Goal: Check status: Check status

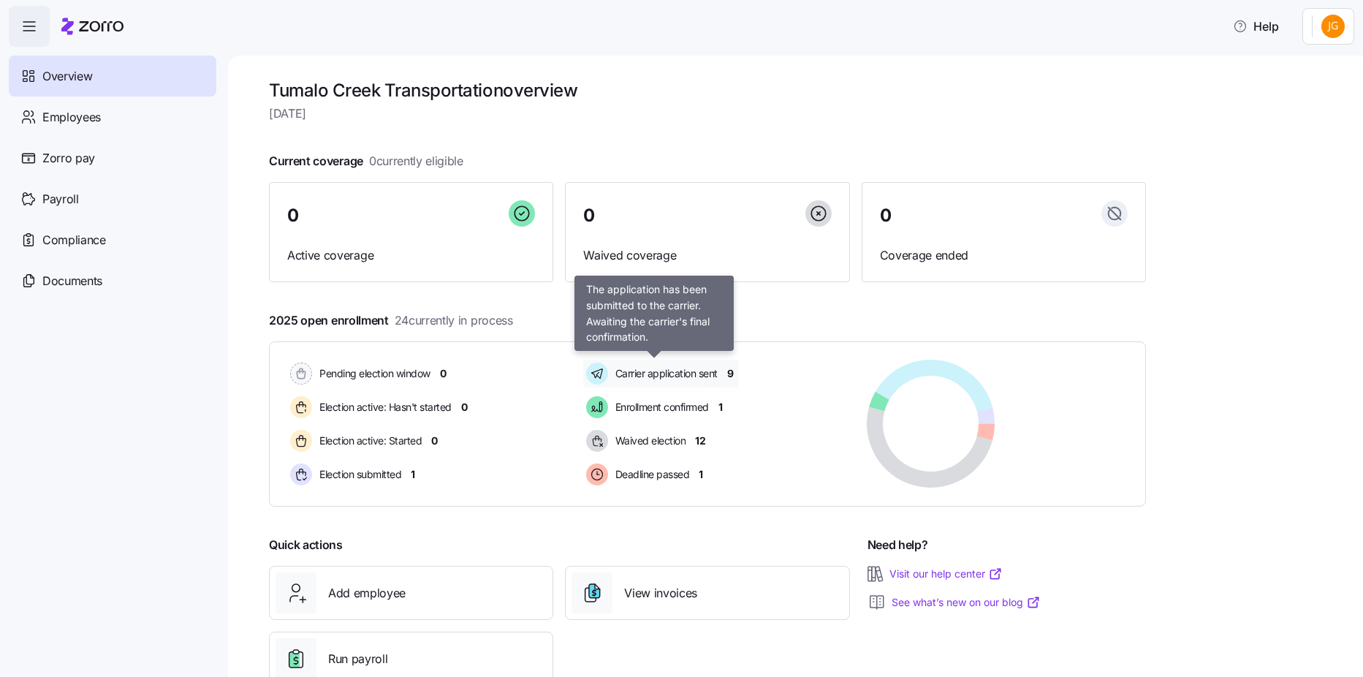
click at [702, 375] on span "Carrier application sent" at bounding box center [664, 373] width 107 height 15
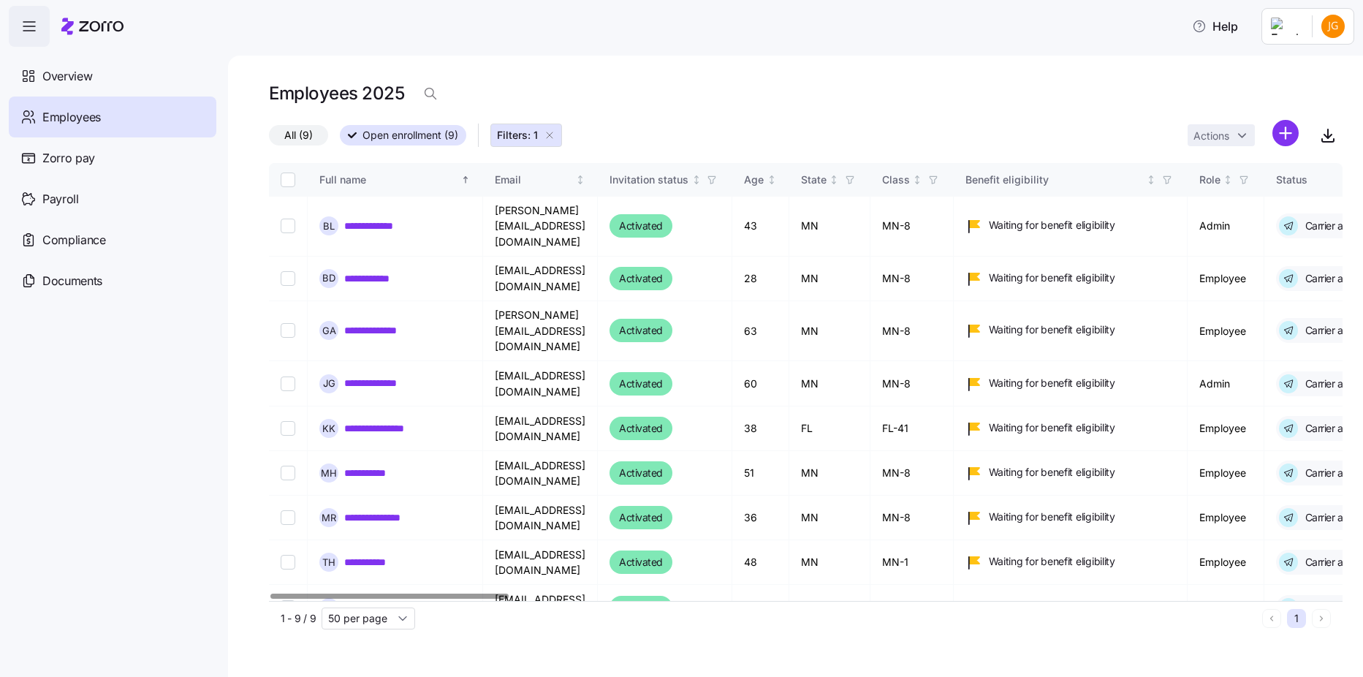
scroll to position [0, 2731]
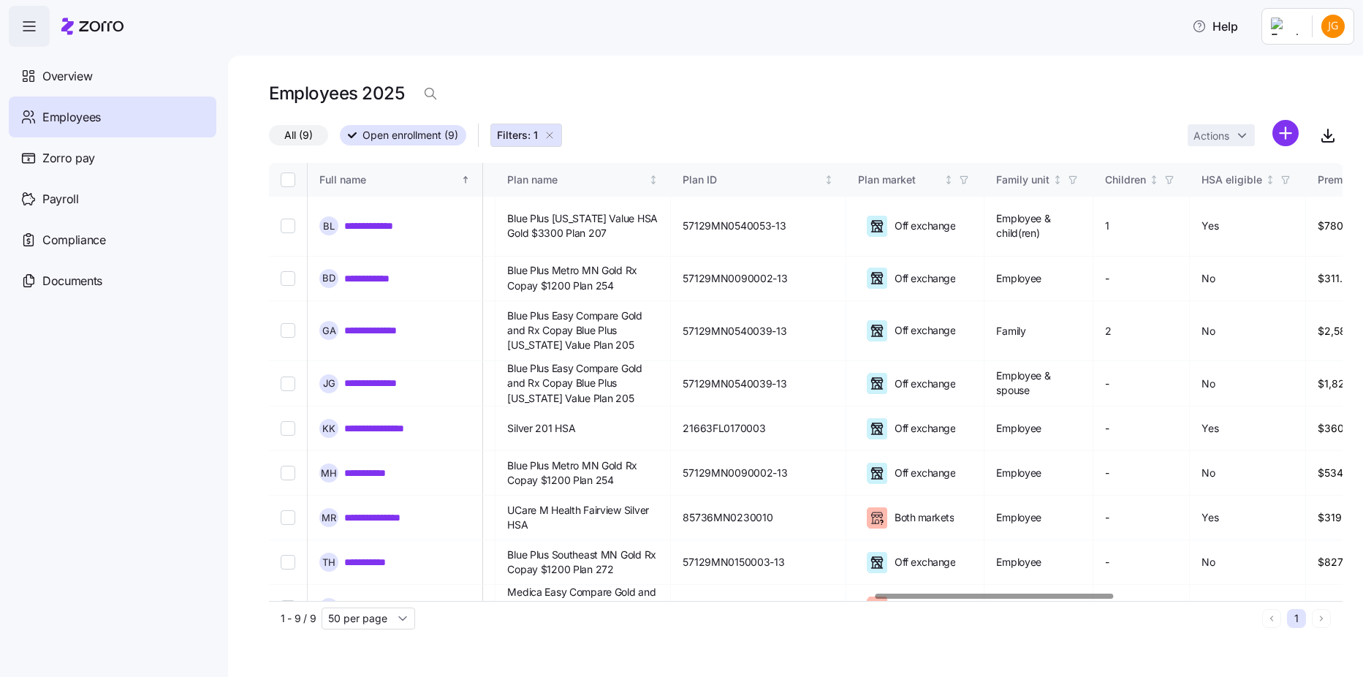
click at [994, 596] on div at bounding box center [806, 596] width 1074 height 9
click at [638, 361] on span "Blue Plus Easy Compare Gold and Rx Copay Blue Plus [US_STATE] Value Plan 205" at bounding box center [582, 383] width 151 height 45
click at [477, 599] on td "**********" at bounding box center [395, 607] width 175 height 45
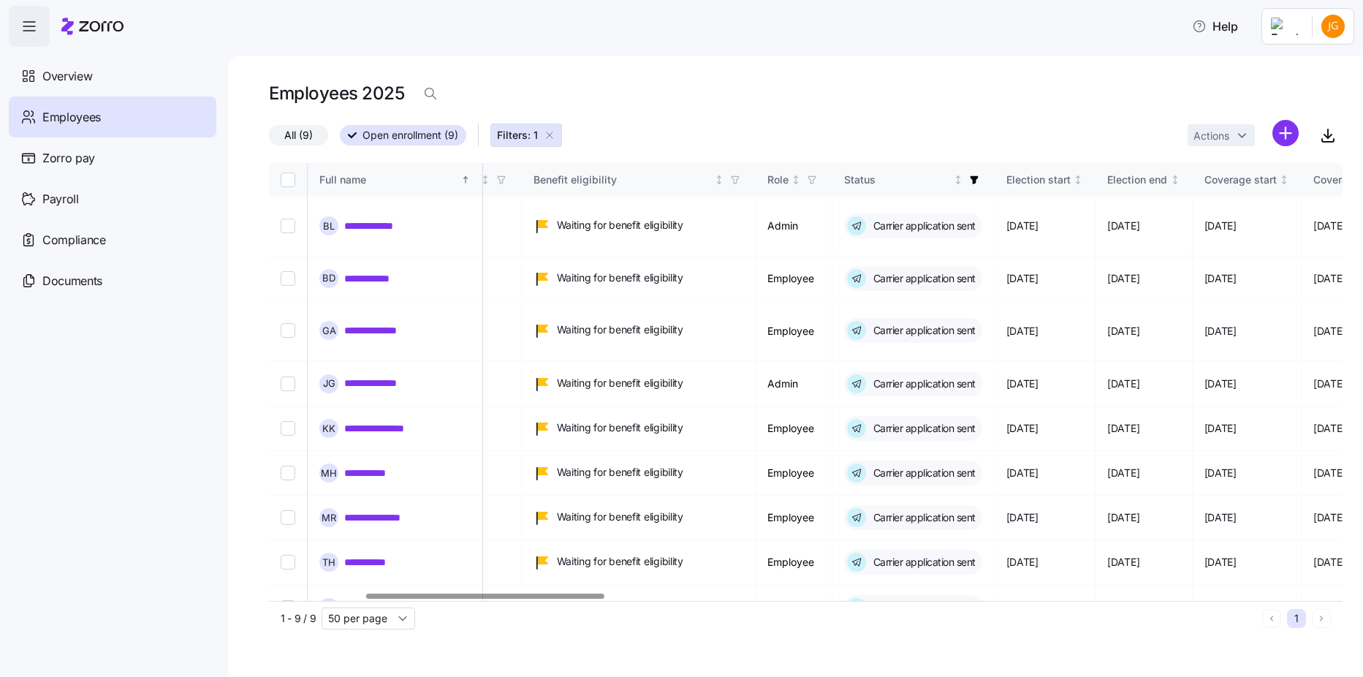
scroll to position [0, 0]
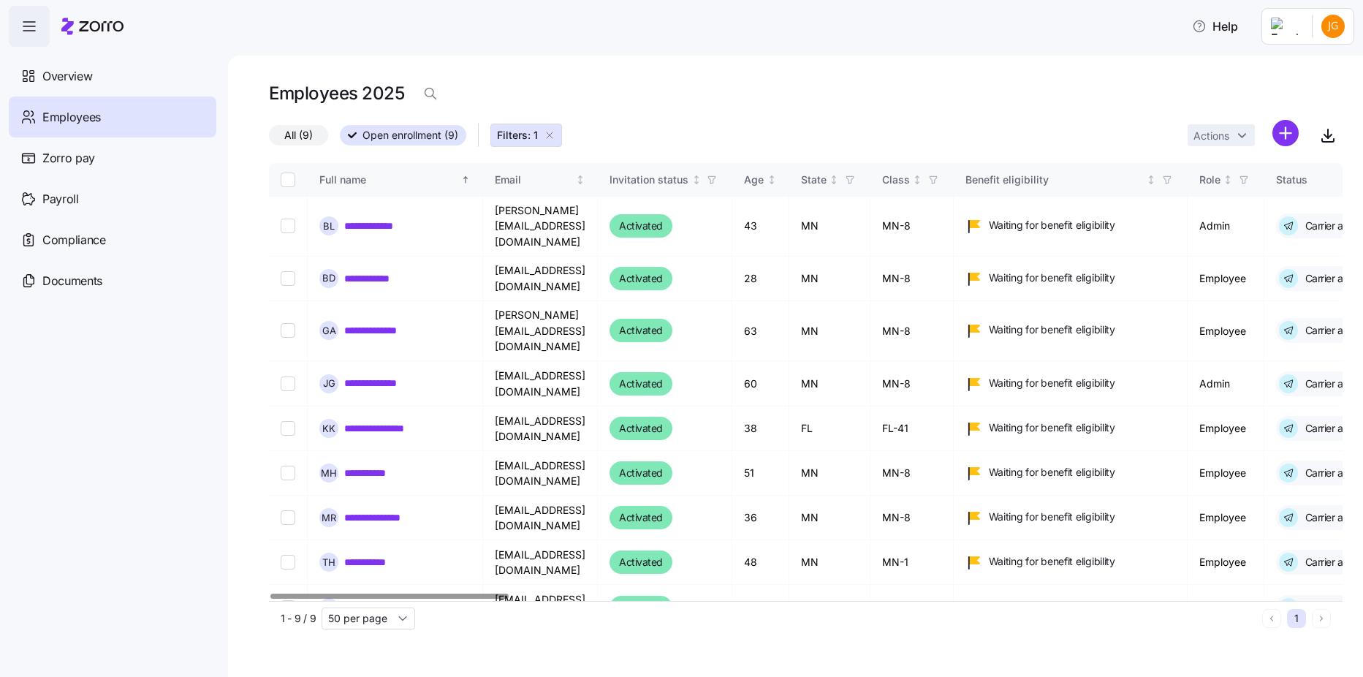
click at [270, 599] on div at bounding box center [389, 595] width 238 height 5
